Goal: Find contact information: Find contact information

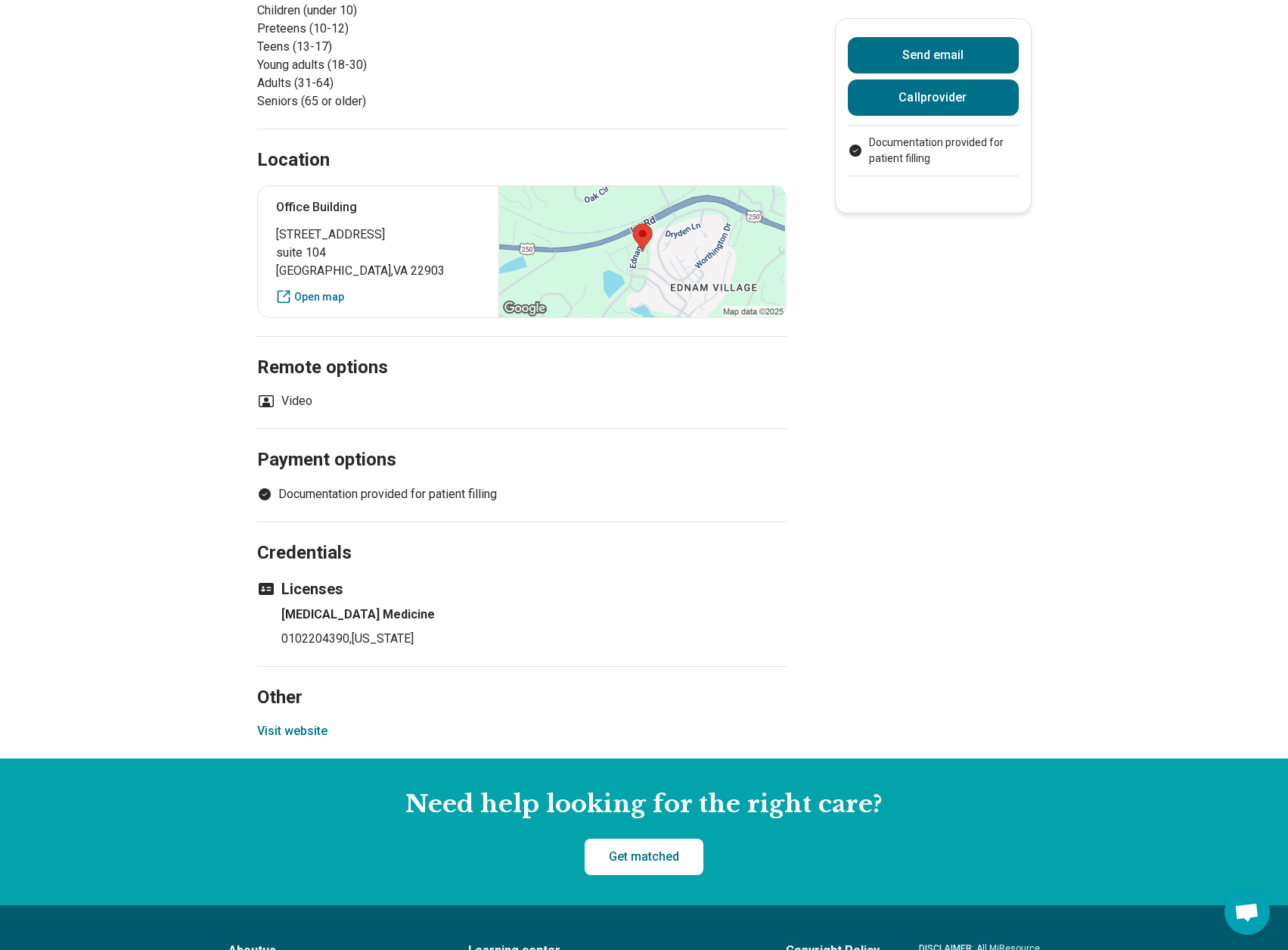
scroll to position [832, 0]
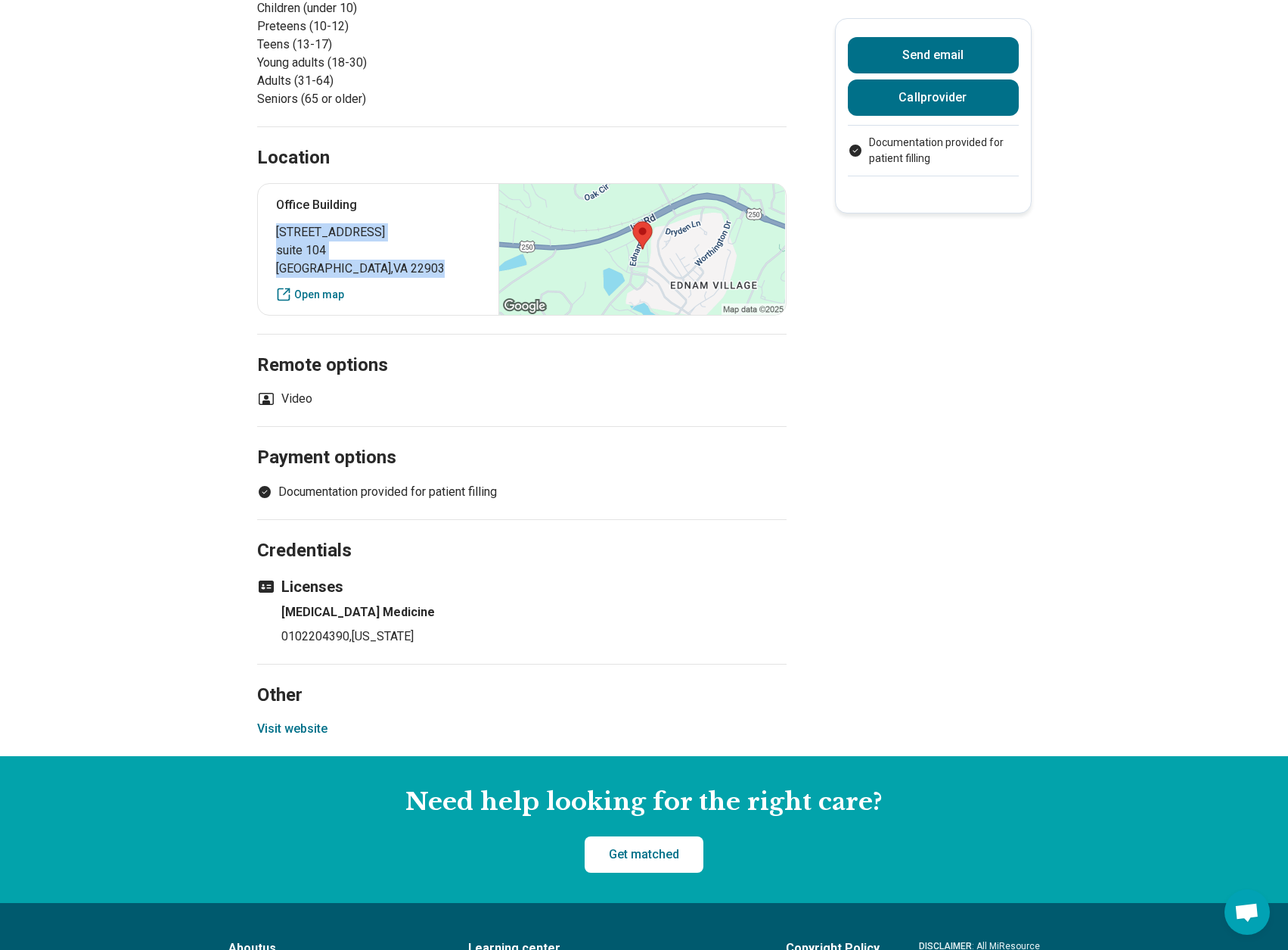
drag, startPoint x: 423, startPoint y: 245, endPoint x: 303, endPoint y: 211, distance: 124.7
click at [282, 223] on p "[STREET_ADDRESS]" at bounding box center [378, 250] width 205 height 54
copy p "[STREET_ADDRESS]"
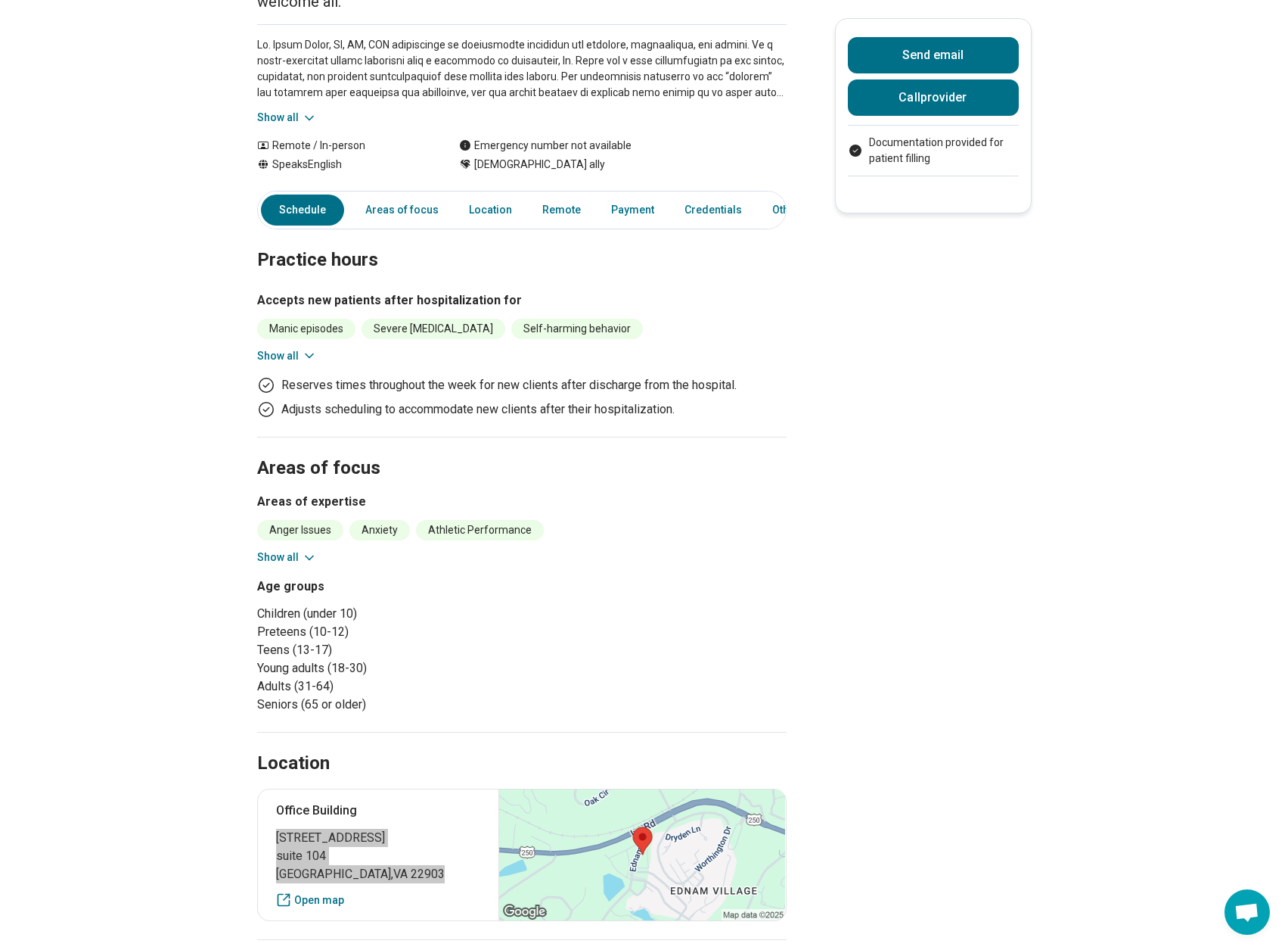
scroll to position [0, 0]
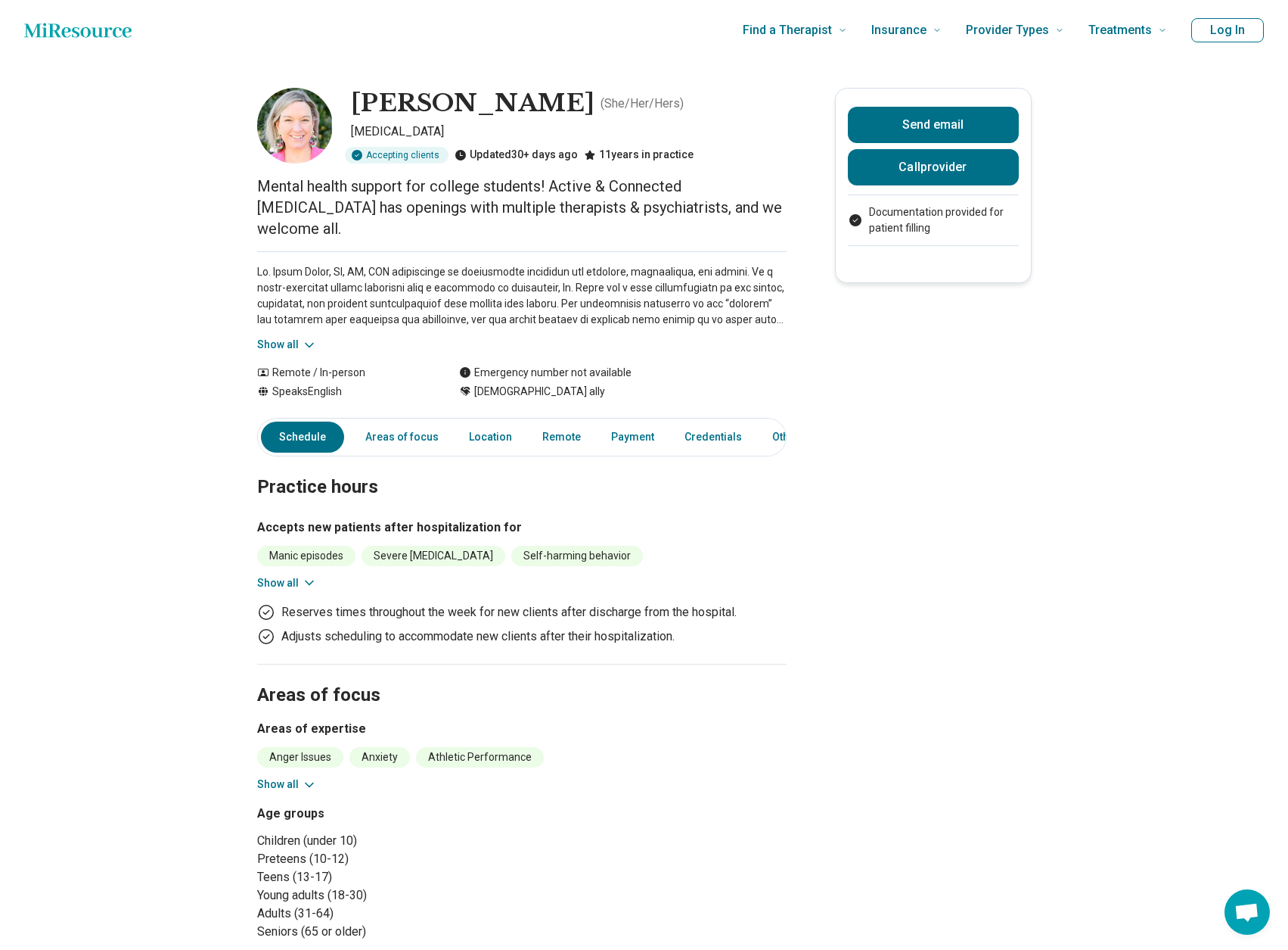
click at [301, 575] on button "Show all" at bounding box center [287, 583] width 59 height 16
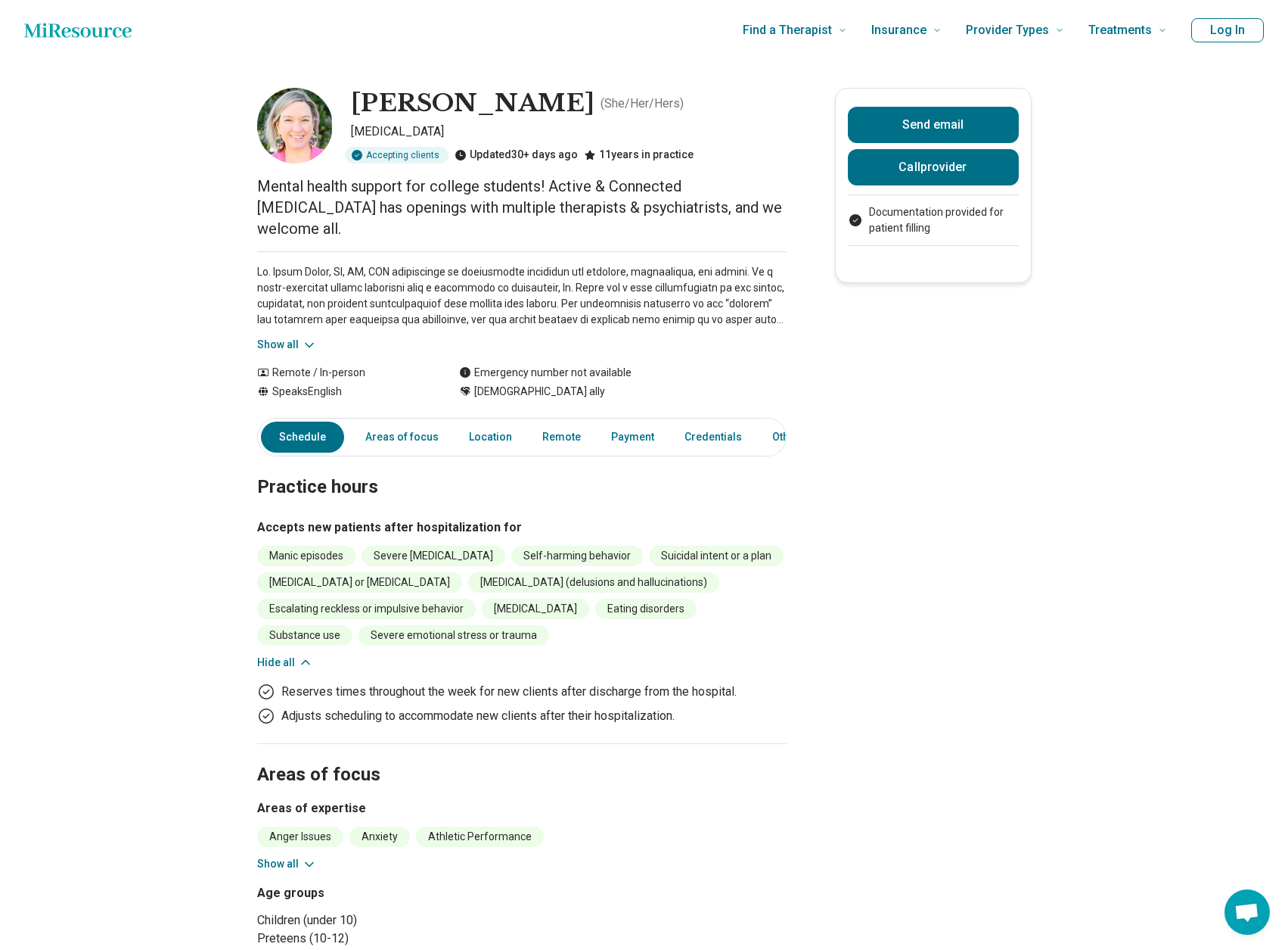
click at [285, 655] on button "Hide all" at bounding box center [285, 662] width 56 height 16
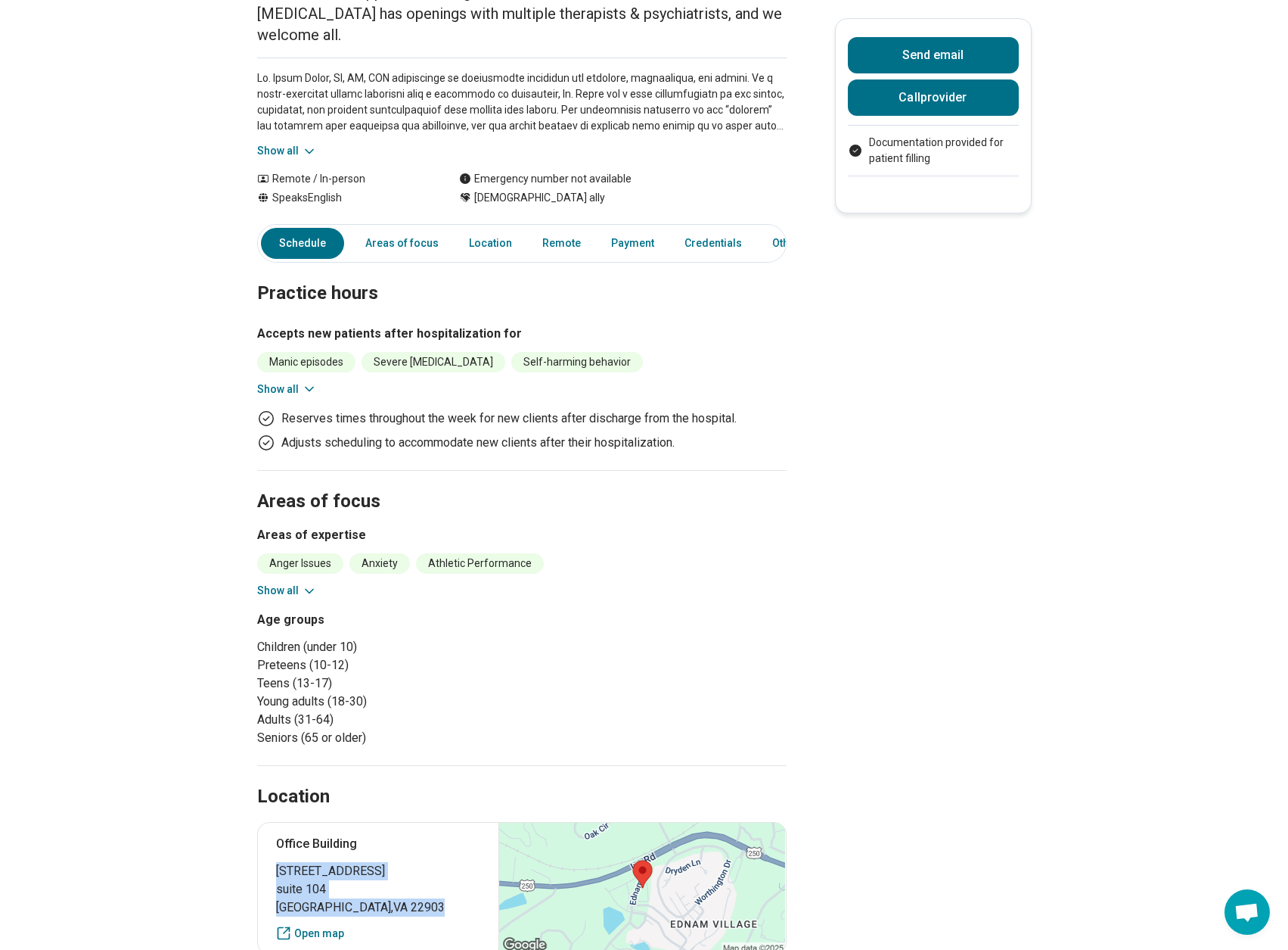
scroll to position [227, 0]
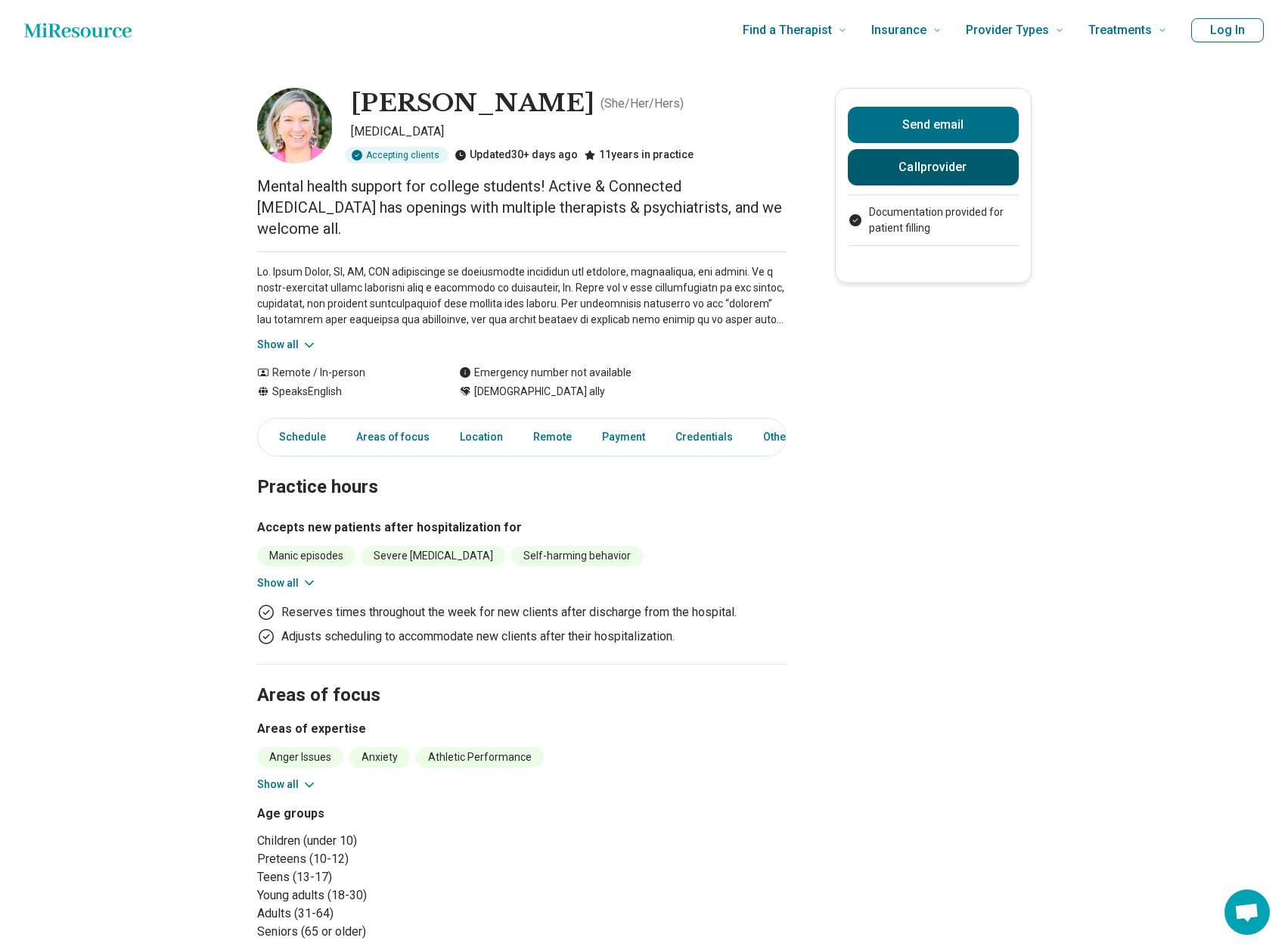
click at [944, 173] on button "Call provider" at bounding box center [933, 168] width 171 height 37
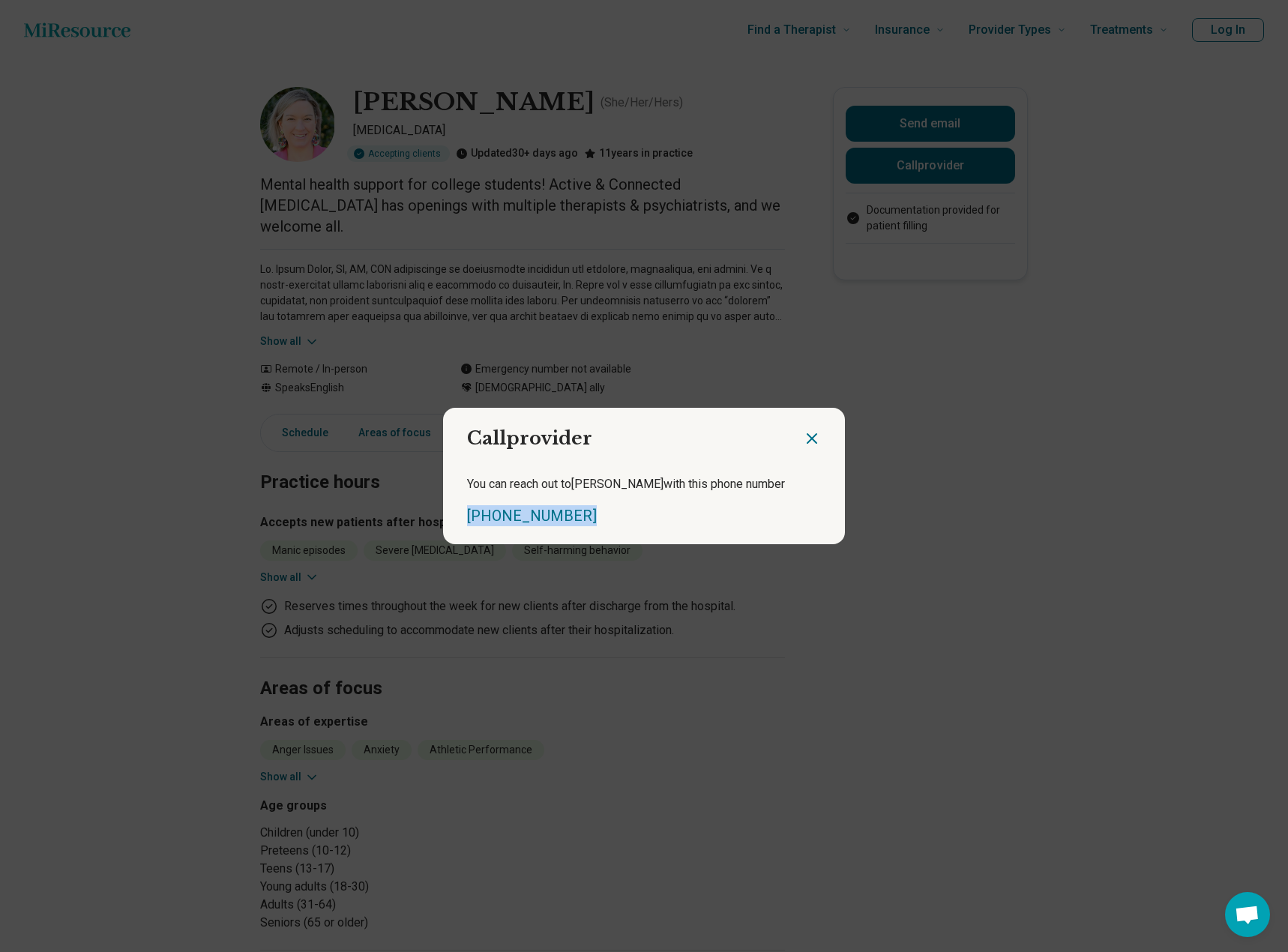
drag, startPoint x: 602, startPoint y: 525, endPoint x: 435, endPoint y: 525, distance: 167.0
click at [435, 525] on div "Call provider You can reach out to [PERSON_NAME] with this phone number [PHONE_…" at bounding box center [644, 476] width 1288 height 952
copy link "[PHONE_NUMBER]"
click at [803, 445] on icon "Close dialog" at bounding box center [812, 438] width 18 height 18
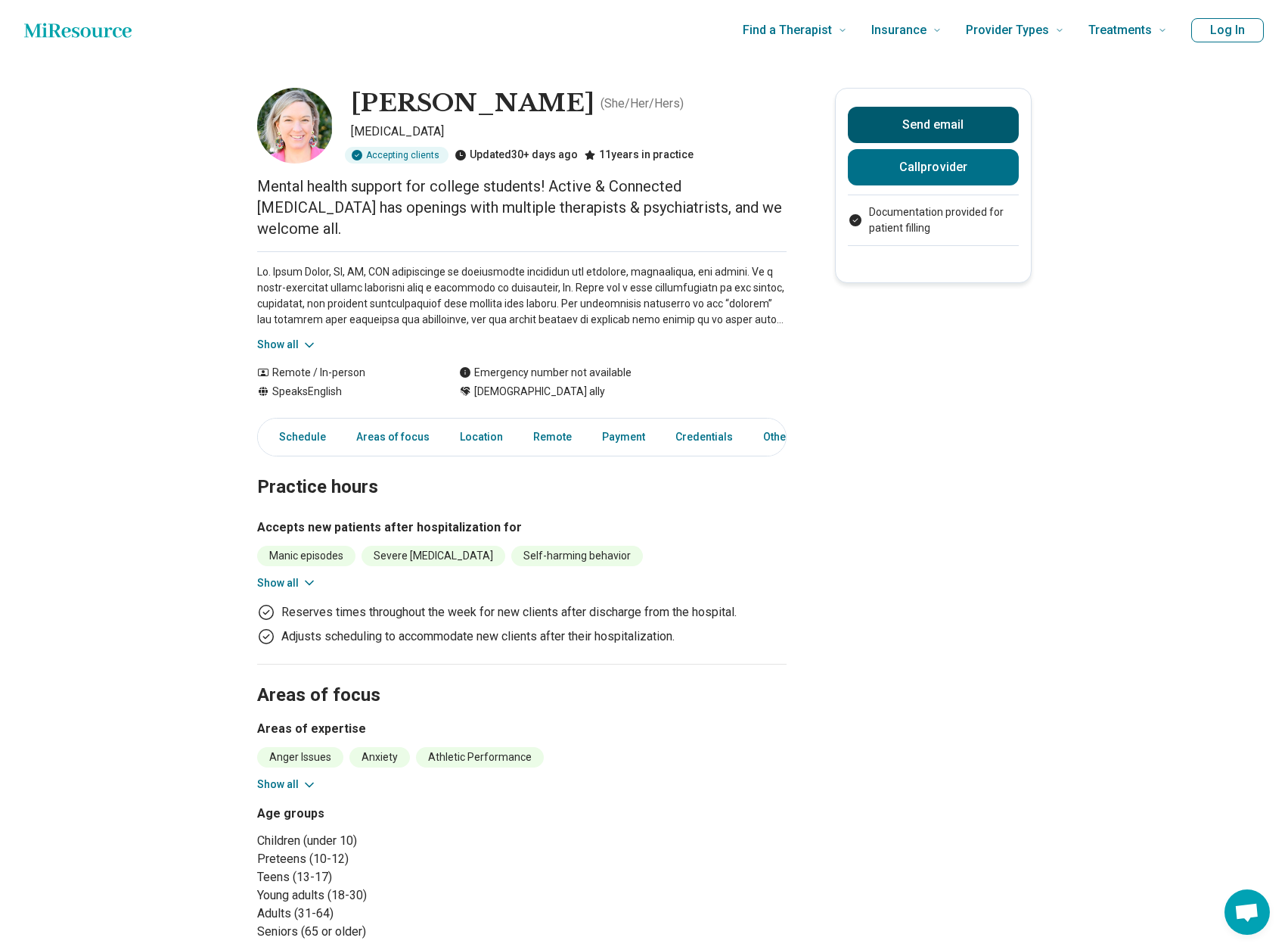
click at [939, 121] on button "Send email" at bounding box center [933, 125] width 171 height 37
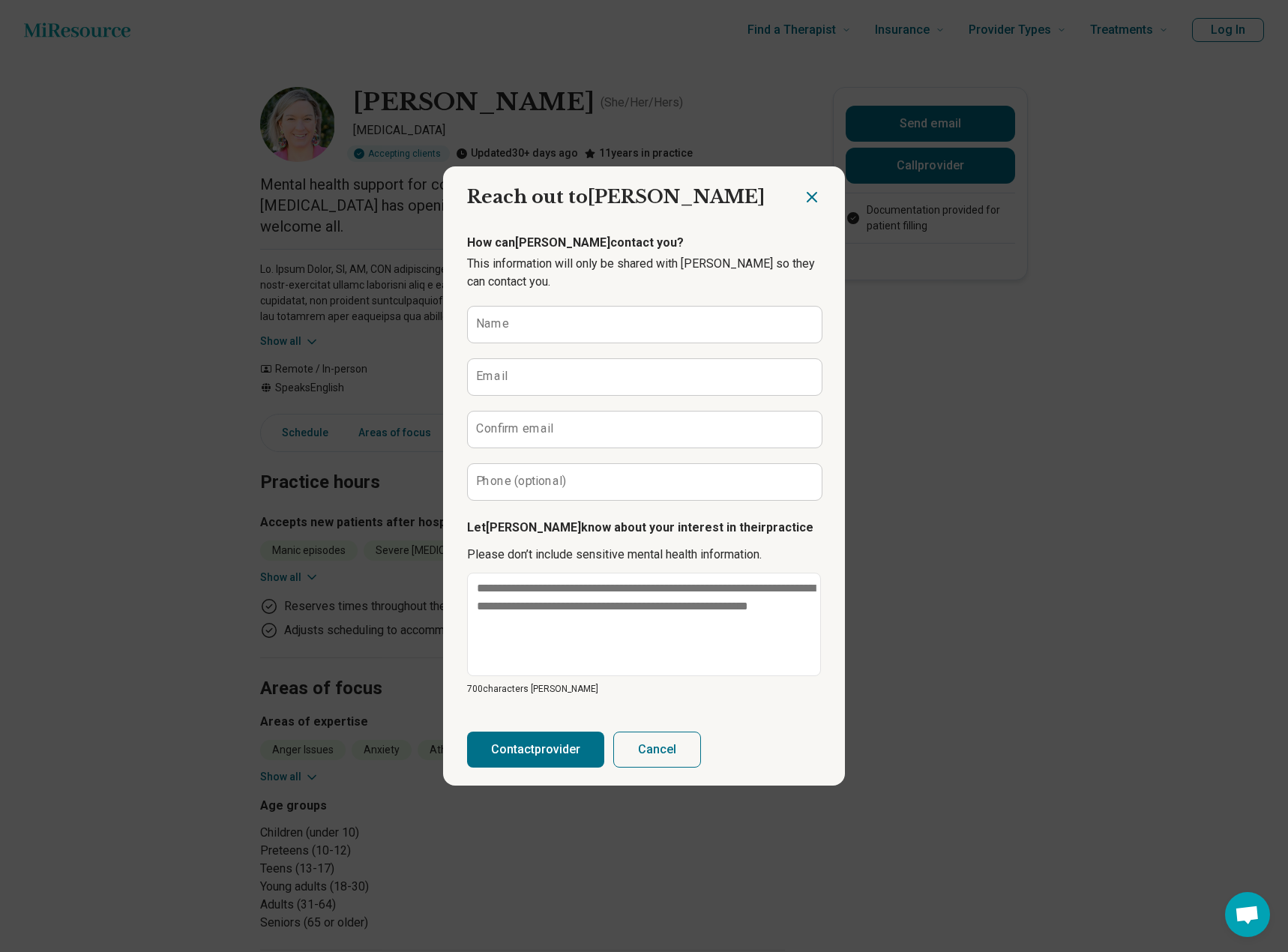
click at [803, 194] on icon "Close dialog" at bounding box center [812, 197] width 18 height 18
